Goal: Find specific page/section: Find specific page/section

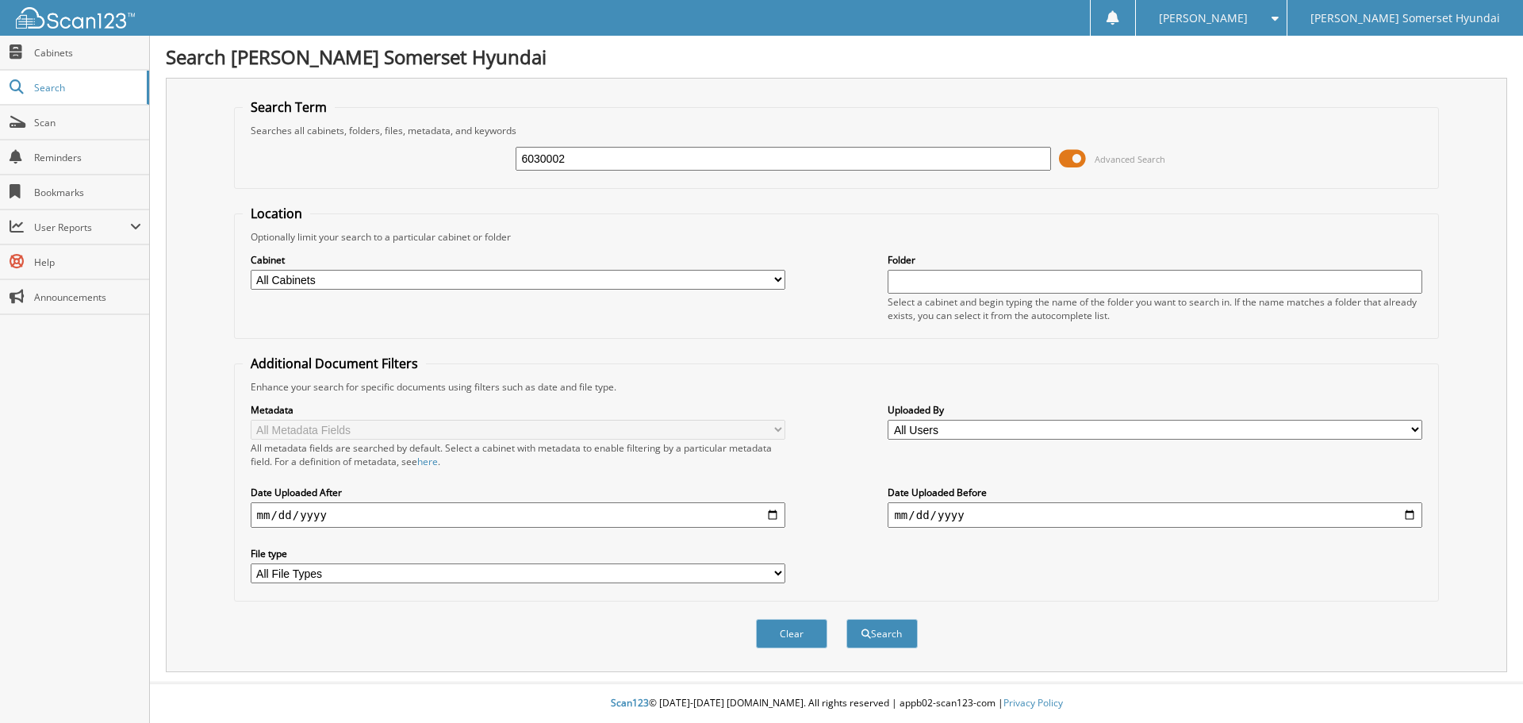
type input "6030002"
click at [846, 619] on button "Search" at bounding box center [881, 633] width 71 height 29
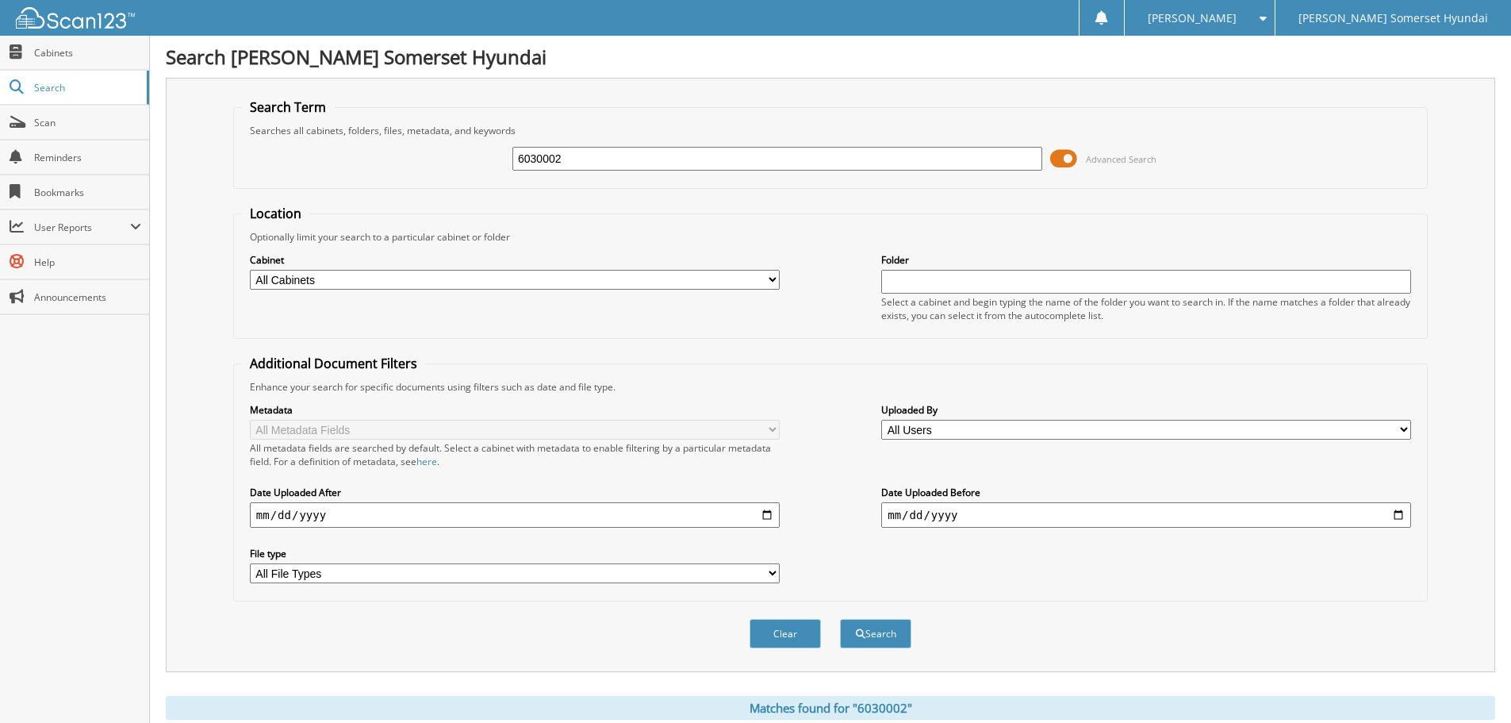
click at [569, 160] on input "6030002" at bounding box center [777, 159] width 530 height 24
type input "6028662"
click at [840, 619] on button "Search" at bounding box center [875, 633] width 71 height 29
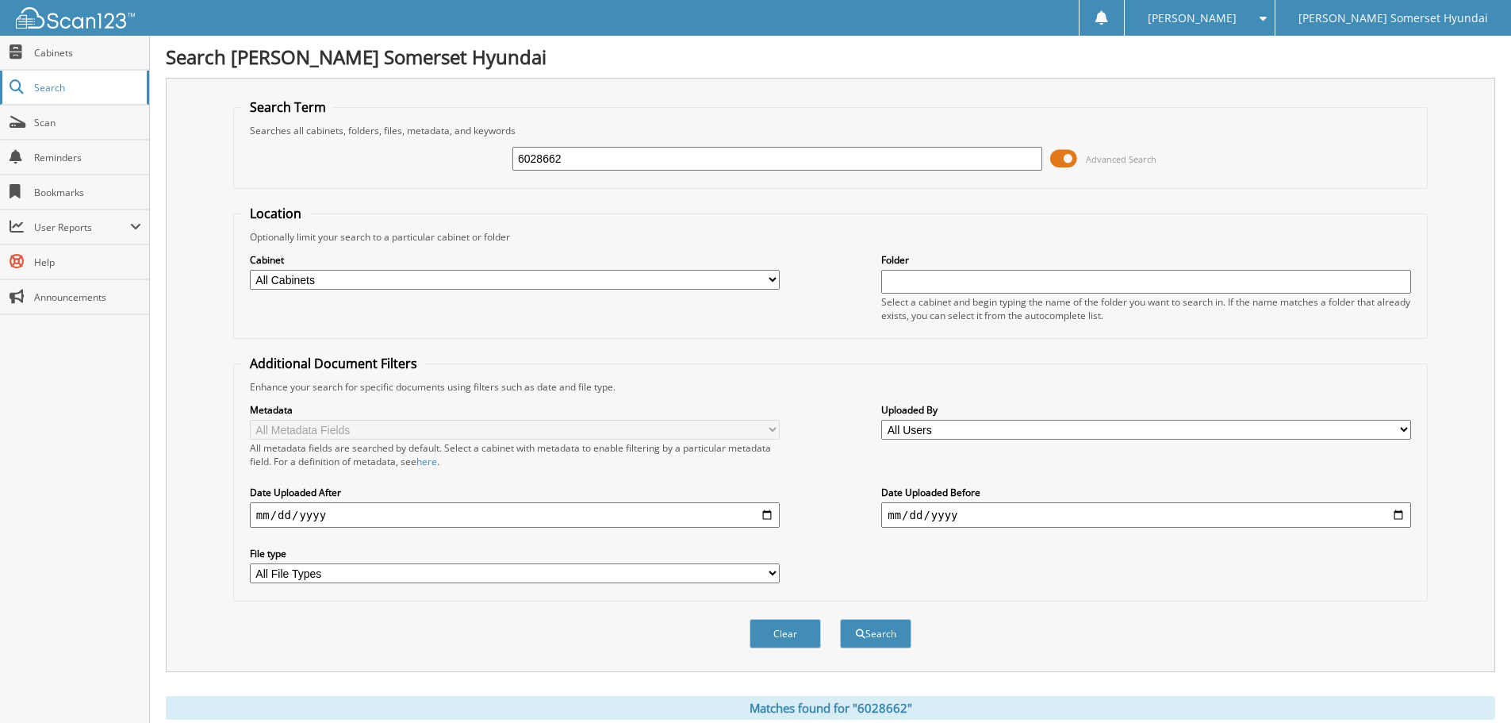
click at [44, 86] on span "Search" at bounding box center [86, 87] width 105 height 13
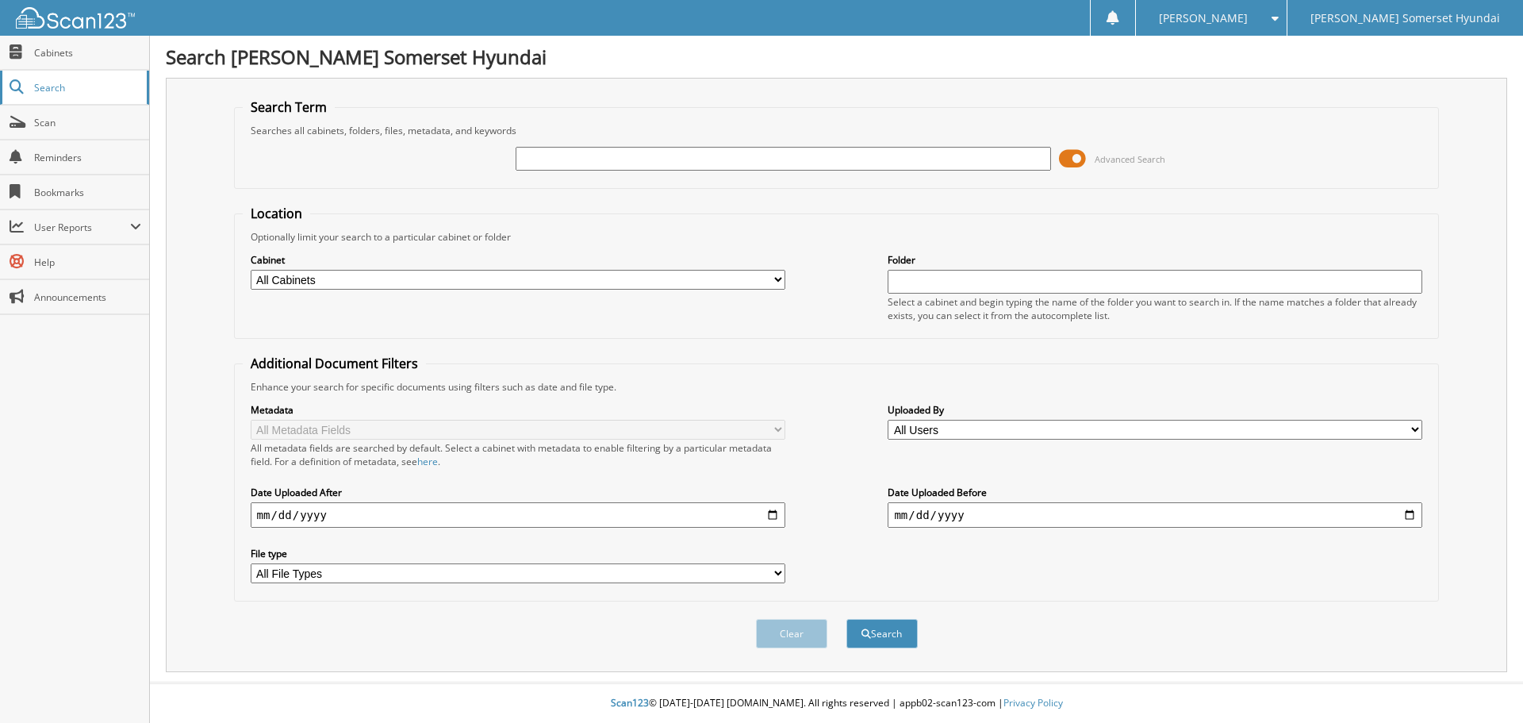
click at [67, 89] on span "Search" at bounding box center [86, 87] width 105 height 13
click at [82, 25] on img at bounding box center [75, 17] width 119 height 21
